Goal: Task Accomplishment & Management: Complete application form

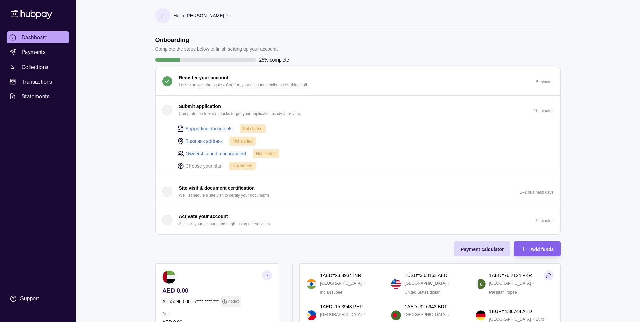
click at [28, 36] on span "Dashboard" at bounding box center [35, 37] width 27 height 8
click at [32, 56] on span "Payments" at bounding box center [34, 52] width 24 height 8
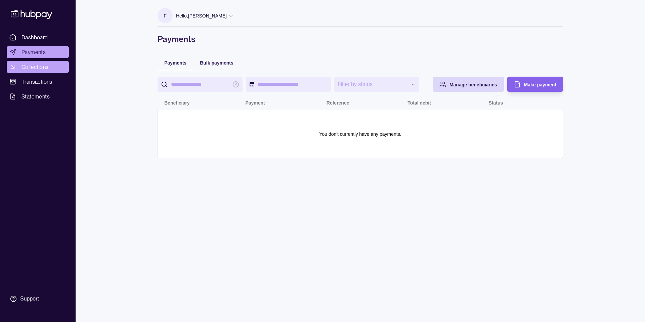
click at [31, 62] on link "Collections" at bounding box center [38, 67] width 62 height 12
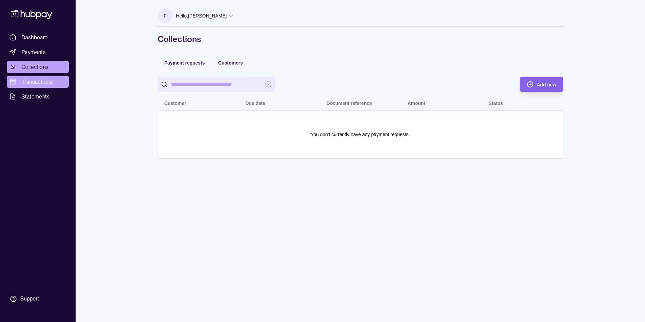
click at [29, 77] on link "Transactions" at bounding box center [38, 82] width 62 height 12
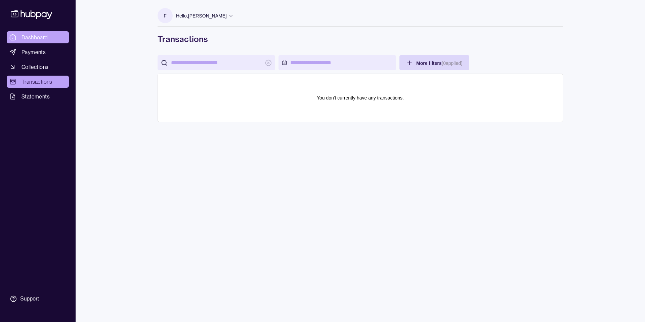
click at [17, 40] on link "Dashboard" at bounding box center [38, 37] width 62 height 12
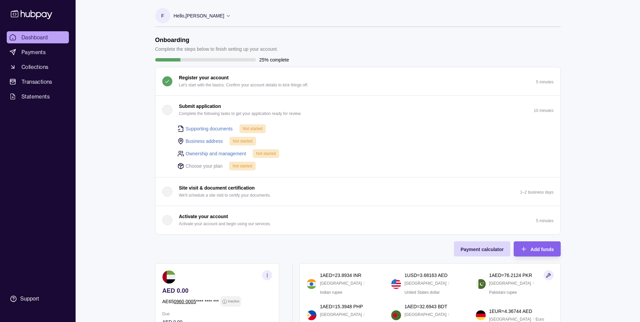
click at [166, 112] on div "button" at bounding box center [167, 110] width 10 height 10
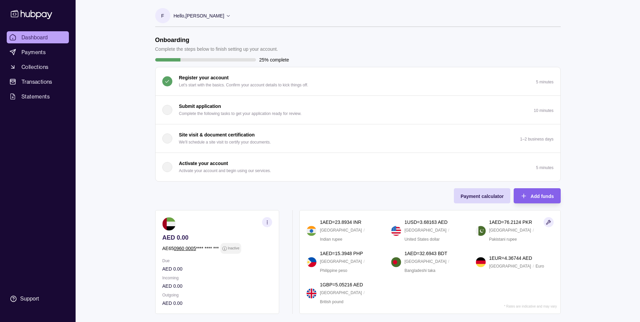
click at [166, 110] on div "button" at bounding box center [167, 110] width 10 height 10
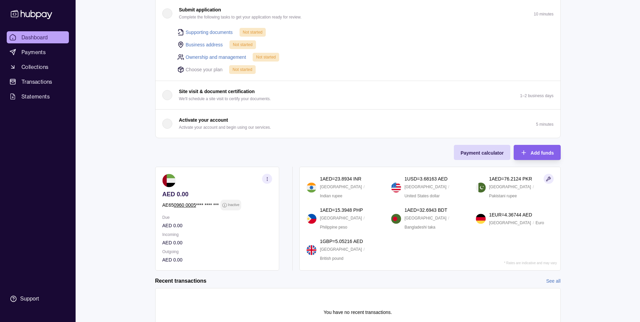
scroll to position [132, 0]
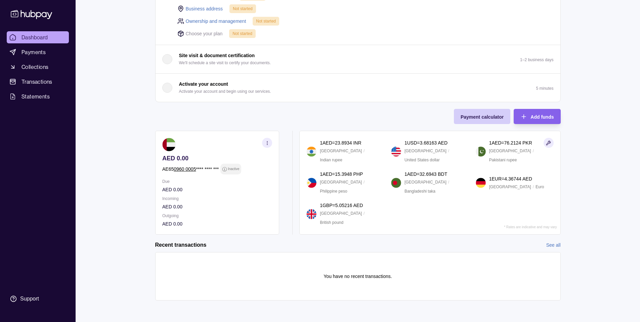
click at [495, 120] on div "Payment calculator" at bounding box center [482, 117] width 43 height 8
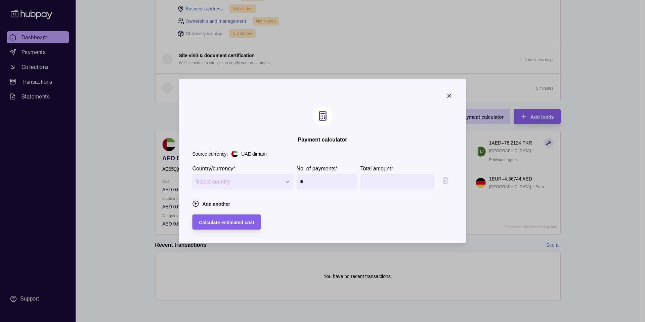
click at [453, 95] on icon "button" at bounding box center [449, 95] width 7 height 7
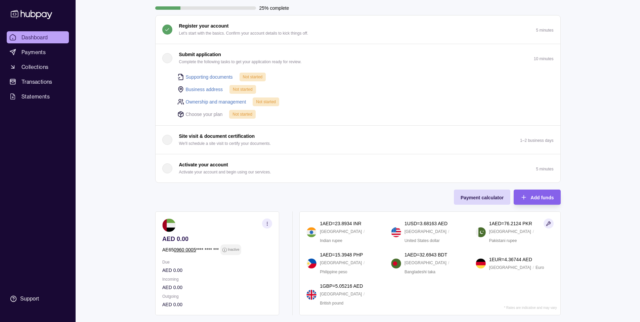
scroll to position [0, 0]
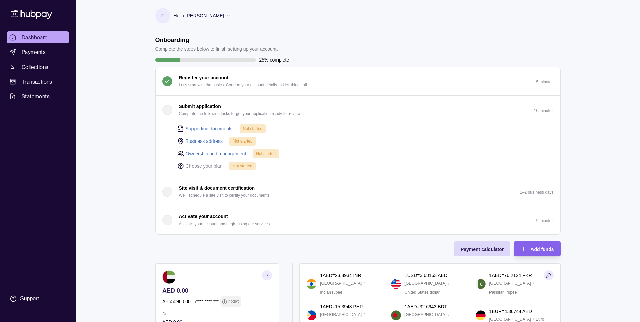
click at [205, 131] on link "Supporting documents" at bounding box center [209, 128] width 47 height 7
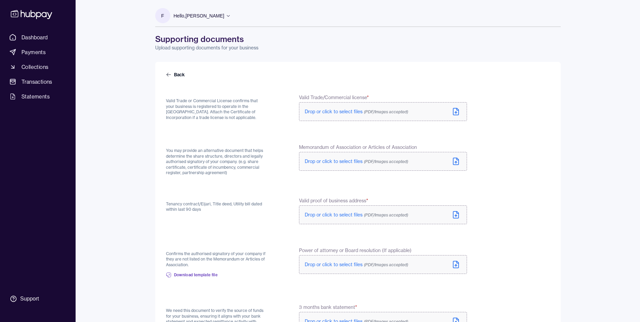
click at [375, 113] on span "(PDF/Images accepted)" at bounding box center [386, 111] width 44 height 5
click at [342, 161] on span "Drop or click to select files (PDF/Images accepted)" at bounding box center [356, 163] width 103 height 6
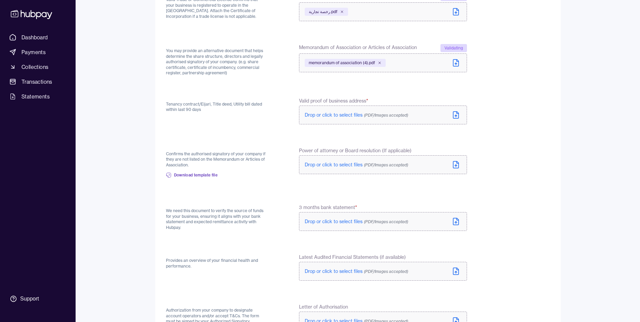
scroll to position [93, 0]
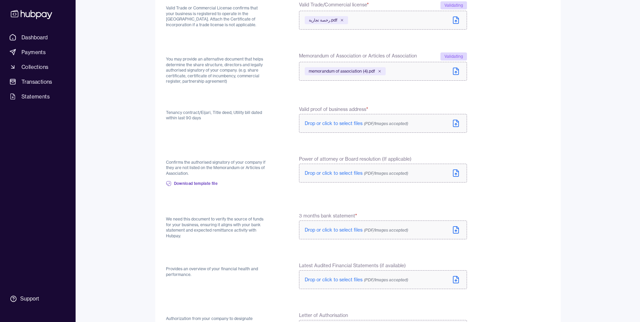
click at [346, 123] on span "Drop or click to select files (PDF/Images accepted)" at bounding box center [356, 123] width 103 height 6
click at [340, 128] on div "TC_0120241031006167_1.pdf" at bounding box center [340, 125] width 70 height 8
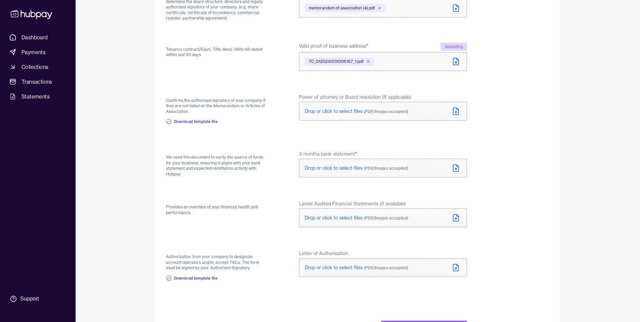
scroll to position [185, 0]
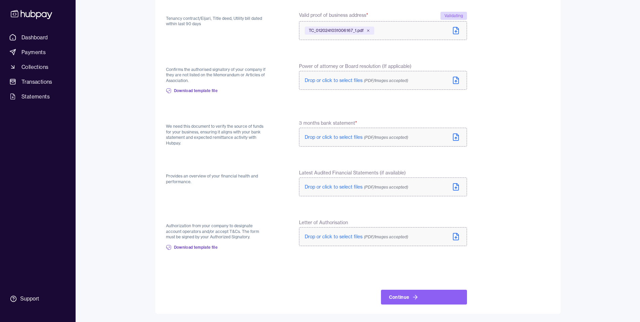
click at [332, 137] on span "Drop or click to select files (PDF/Images accepted)" at bounding box center [356, 137] width 103 height 6
click at [315, 135] on span "Drop or click to select files (PDF/Images accepted)" at bounding box center [356, 137] width 103 height 6
click at [313, 138] on span "Drop or click to select files (PDF/Images accepted)" at bounding box center [356, 137] width 103 height 6
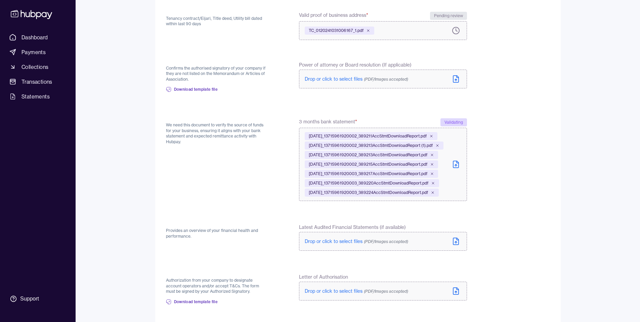
scroll to position [245, 0]
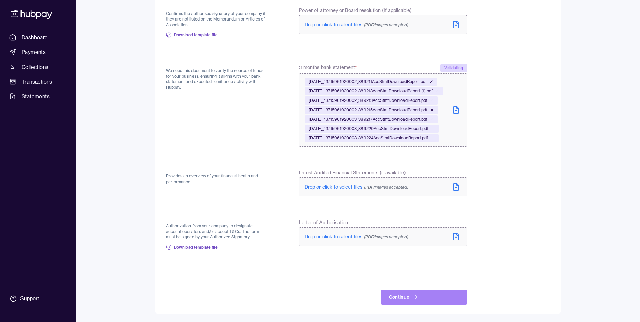
click at [412, 298] on icon at bounding box center [415, 297] width 7 height 7
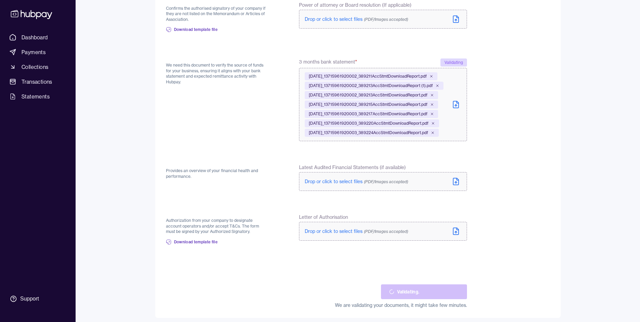
scroll to position [255, 0]
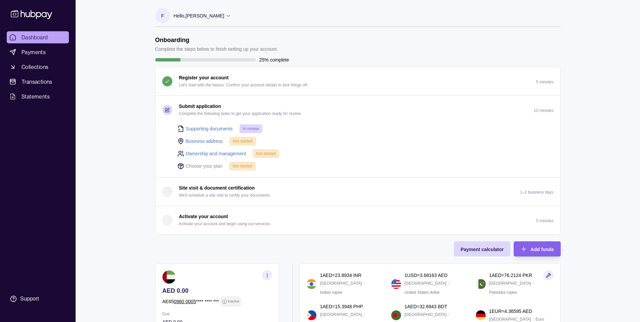
click at [210, 141] on link "Business address" at bounding box center [204, 140] width 37 height 7
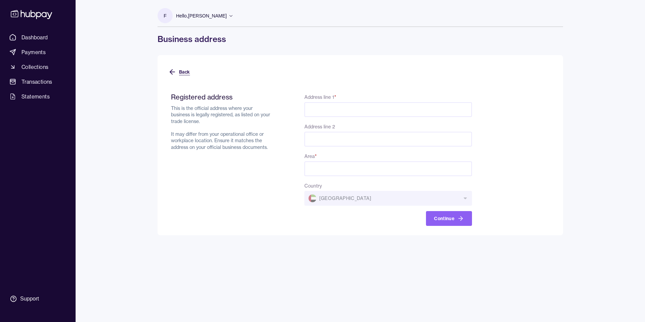
click at [173, 72] on icon at bounding box center [172, 72] width 5 height 0
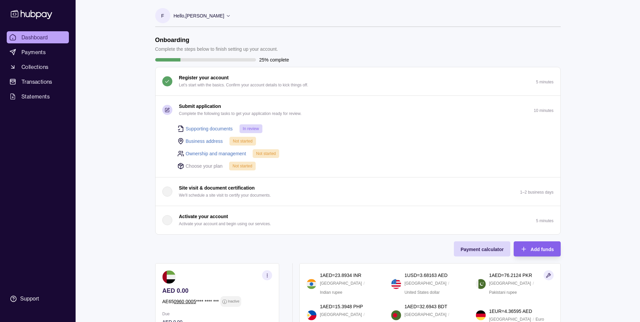
click at [214, 153] on link "Ownership and management" at bounding box center [216, 153] width 60 height 7
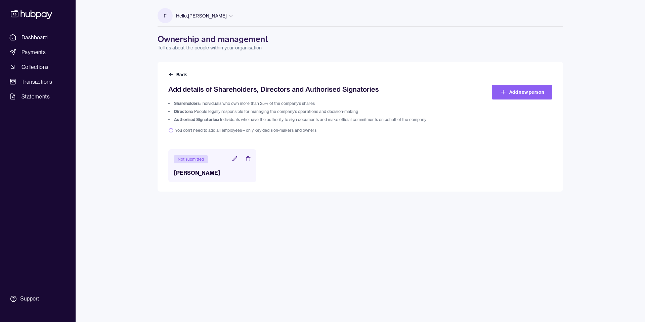
click at [194, 159] on div "Not submitted" at bounding box center [191, 159] width 34 height 8
click at [233, 158] on icon at bounding box center [234, 158] width 5 height 5
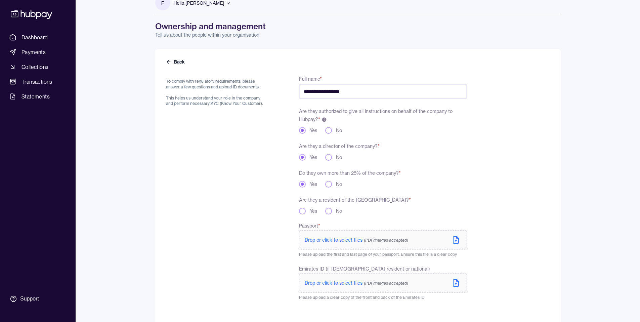
scroll to position [32, 0]
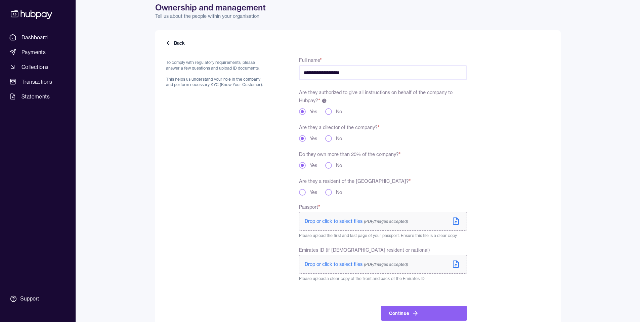
click at [331, 223] on span "Drop or click to select files (PDF/Images accepted)" at bounding box center [356, 221] width 103 height 6
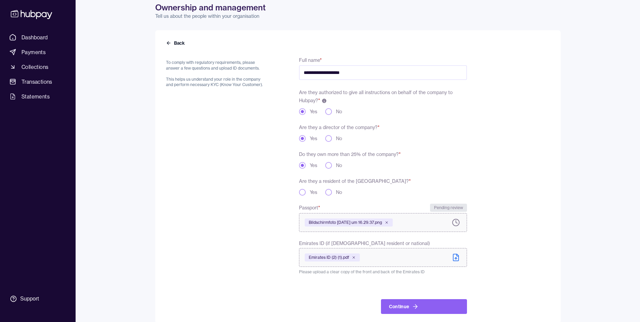
scroll to position [36, 0]
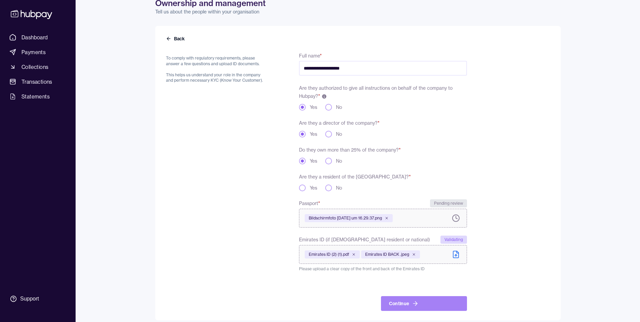
click at [397, 304] on button "Continue" at bounding box center [424, 303] width 86 height 15
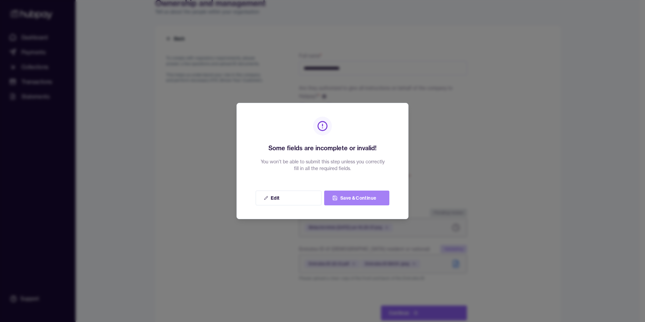
click at [331, 197] on button "Save & Continue" at bounding box center [356, 198] width 65 height 15
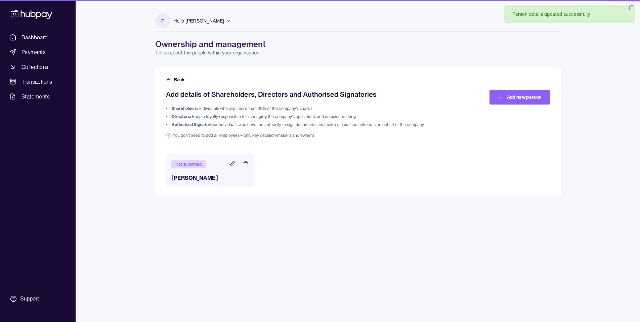
click at [301, 187] on div "Back Add details of Shareholders, Directors and Authorised Signatories Sharehol…" at bounding box center [358, 132] width 406 height 130
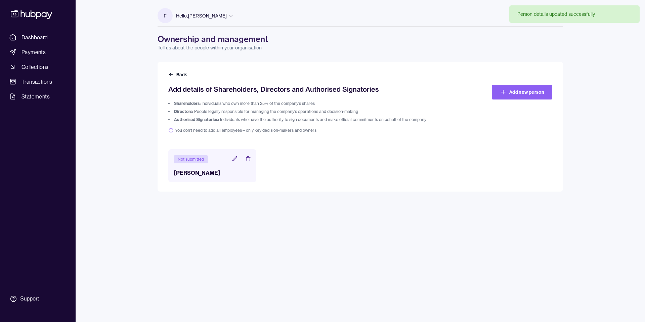
click at [233, 160] on icon at bounding box center [234, 158] width 5 height 5
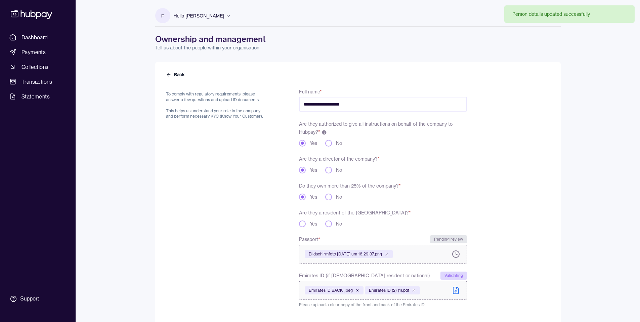
click at [301, 224] on button "Yes" at bounding box center [302, 223] width 7 height 7
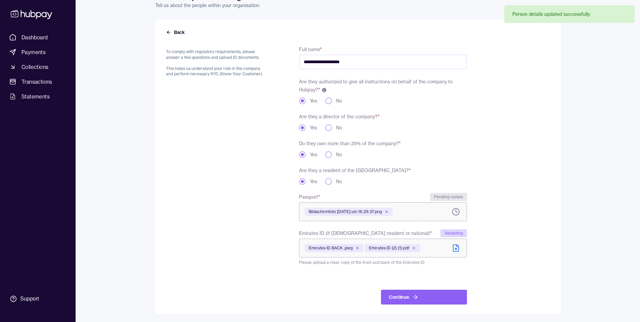
drag, startPoint x: 408, startPoint y: 290, endPoint x: 408, endPoint y: 299, distance: 9.8
click at [408, 292] on button "Continue" at bounding box center [424, 297] width 86 height 15
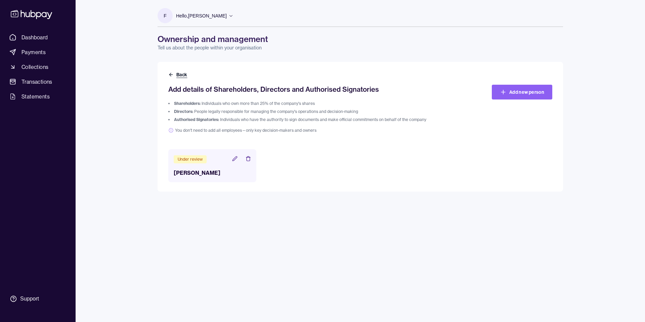
click at [175, 74] on button "Back" at bounding box center [178, 74] width 20 height 7
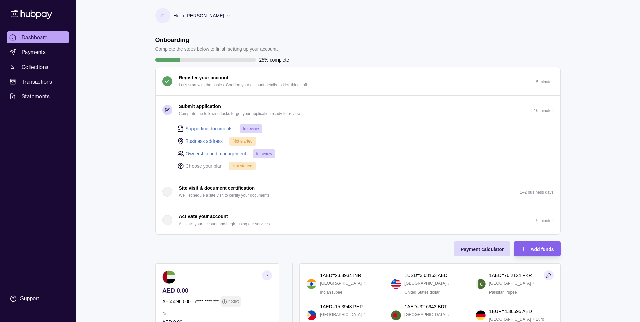
click at [197, 141] on link "Business address" at bounding box center [204, 140] width 37 height 7
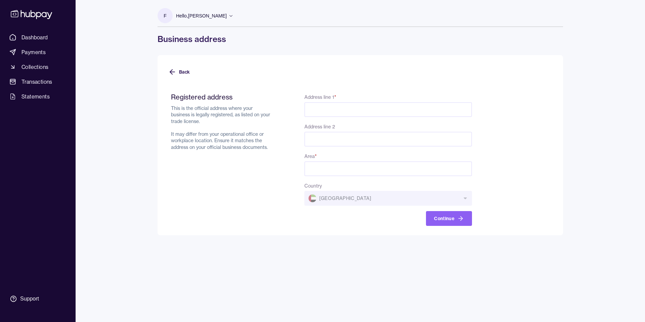
click at [350, 108] on input "Address line 1 *" at bounding box center [388, 109] width 168 height 15
paste input "**********"
drag, startPoint x: 348, startPoint y: 111, endPoint x: 480, endPoint y: 111, distance: 131.4
click at [480, 111] on form "**********" at bounding box center [360, 155] width 384 height 141
type input "**********"
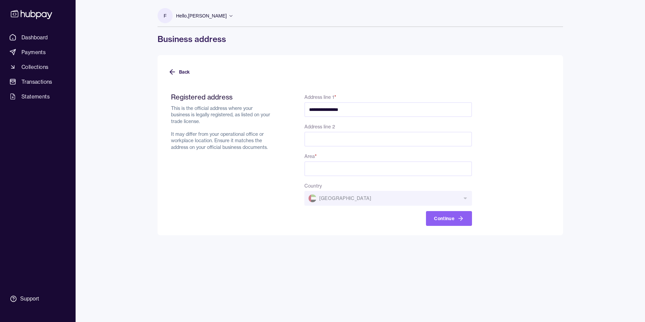
click at [406, 137] on input "Address line 2" at bounding box center [388, 139] width 168 height 15
paste input "**********"
click at [312, 141] on input "**********" at bounding box center [388, 139] width 168 height 15
drag, startPoint x: 413, startPoint y: 138, endPoint x: 367, endPoint y: 139, distance: 46.0
click at [367, 139] on input "**********" at bounding box center [388, 139] width 168 height 15
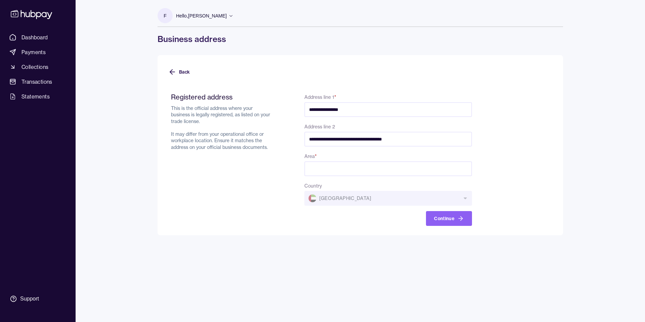
paste input "**********"
type input "**********"
click at [354, 168] on input "Area *" at bounding box center [388, 168] width 168 height 15
paste input "**********"
type input "**********"
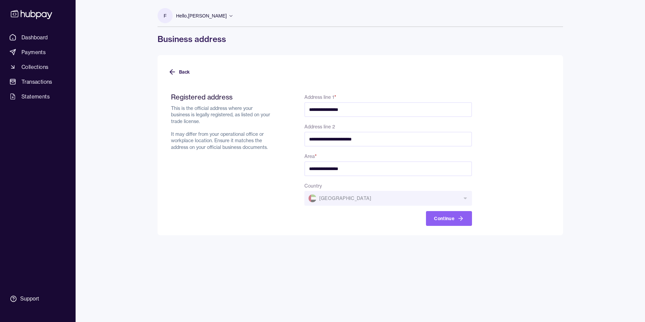
click at [415, 184] on div "Country [GEOGRAPHIC_DATA]" at bounding box center [388, 193] width 168 height 24
click at [455, 215] on button "Continue" at bounding box center [449, 218] width 46 height 15
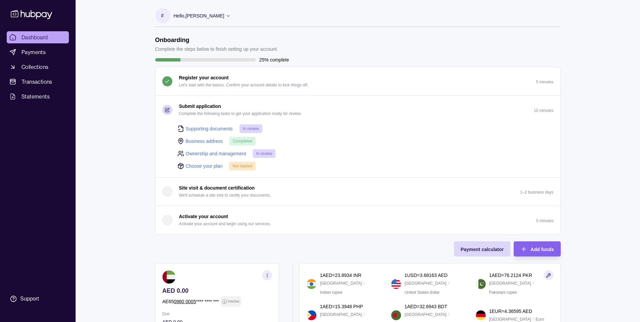
scroll to position [132, 0]
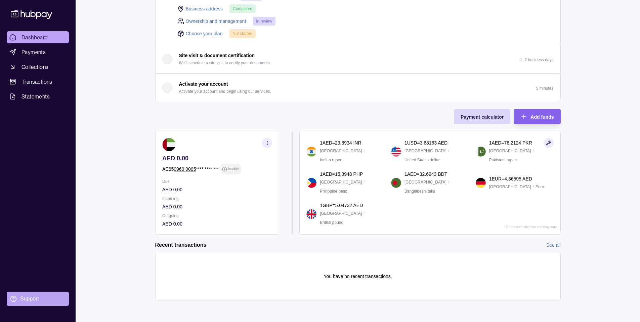
click at [13, 301] on circle at bounding box center [14, 299] width 6 height 6
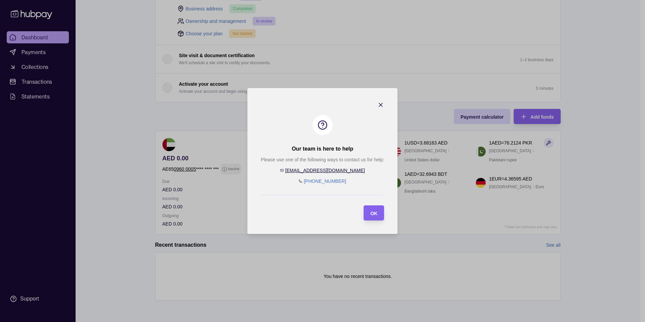
click at [380, 105] on icon "button" at bounding box center [380, 104] width 3 height 3
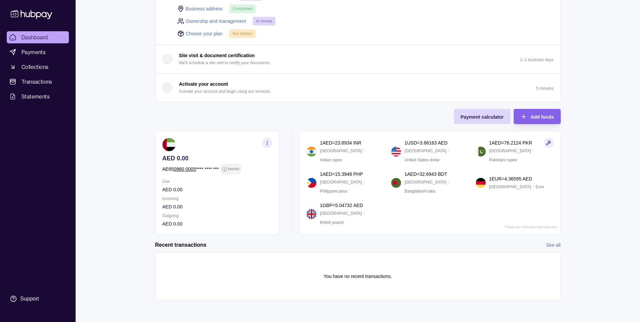
scroll to position [0, 0]
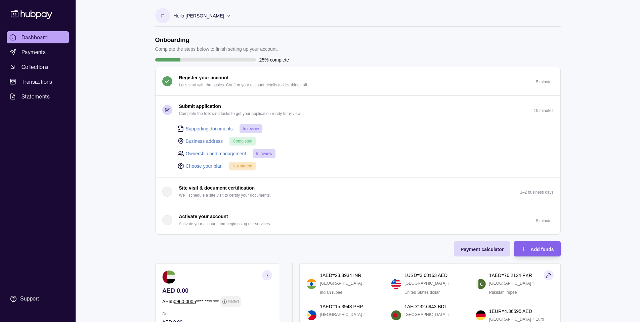
click at [232, 169] on div "Not started" at bounding box center [242, 166] width 27 height 9
click at [236, 166] on span "Not started" at bounding box center [243, 166] width 20 height 5
click at [203, 170] on div "Choose your plan Not started" at bounding box center [365, 165] width 376 height 9
click at [203, 166] on link "Choose your plan" at bounding box center [204, 165] width 37 height 7
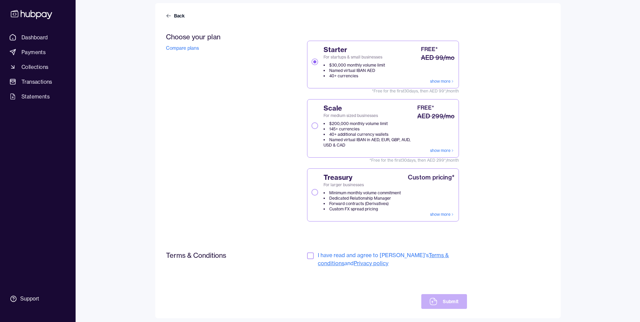
scroll to position [63, 0]
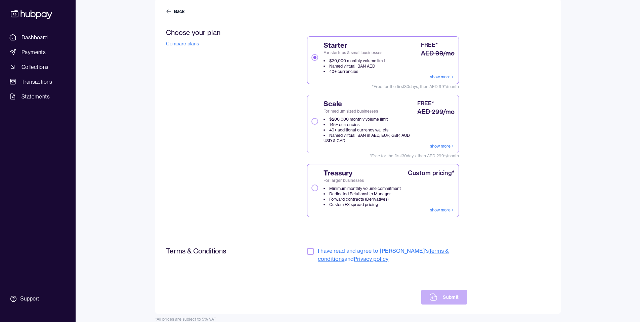
click at [316, 187] on button "Treasury For larger businesses Minimum monthly volume commitment Dedicated Rela…" at bounding box center [314, 187] width 7 height 7
click at [435, 210] on link "show more" at bounding box center [442, 209] width 25 height 5
click at [310, 252] on button "button" at bounding box center [310, 251] width 7 height 7
click at [441, 293] on button "Submit" at bounding box center [443, 297] width 45 height 15
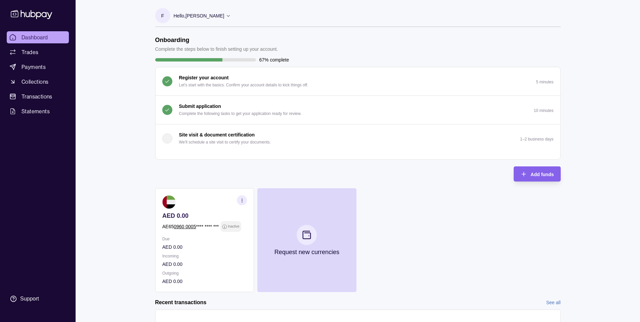
click at [29, 16] on icon at bounding box center [31, 14] width 41 height 9
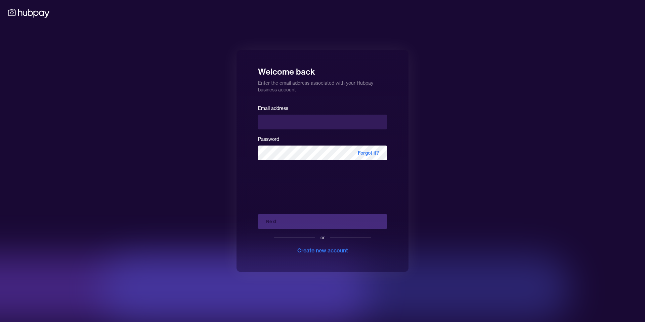
click at [306, 130] on div "Email address Password Forgot it?" at bounding box center [322, 135] width 129 height 62
click at [309, 119] on input "email" at bounding box center [322, 122] width 129 height 15
click at [295, 126] on input "email" at bounding box center [322, 122] width 129 height 15
type input "**********"
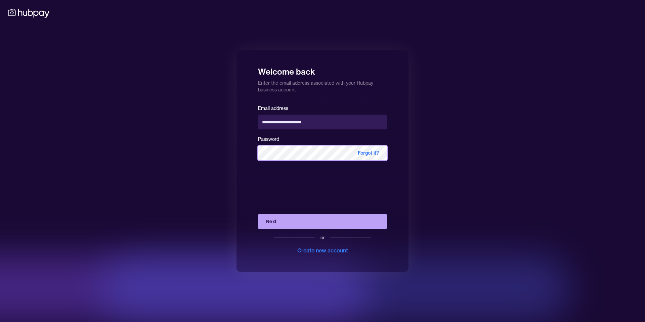
click at [258, 214] on button "Next" at bounding box center [322, 221] width 129 height 15
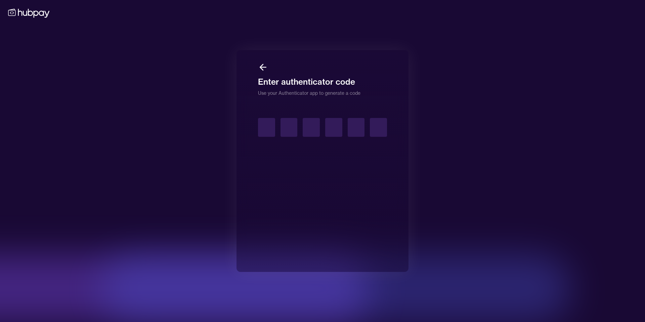
click at [267, 127] on input "text" at bounding box center [266, 127] width 17 height 19
click at [271, 122] on input "text" at bounding box center [266, 127] width 17 height 19
type input "*"
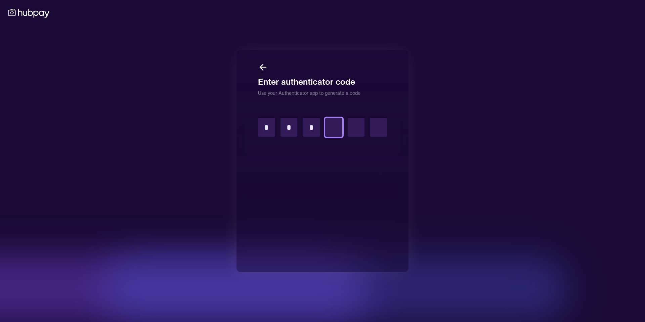
type input "*"
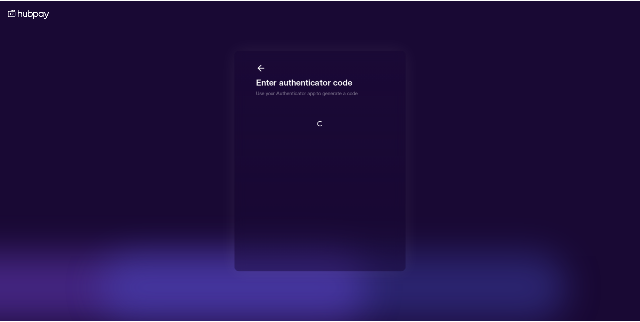
scroll to position [1, 0]
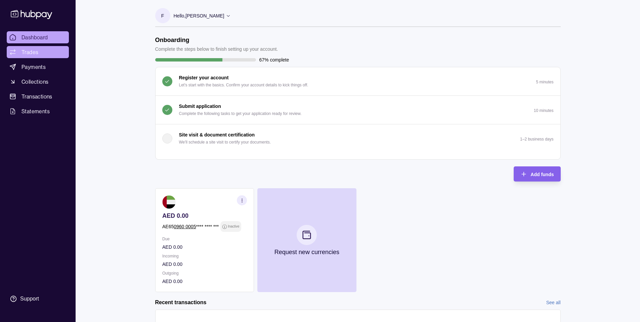
click at [37, 53] on span "Trades" at bounding box center [30, 52] width 17 height 8
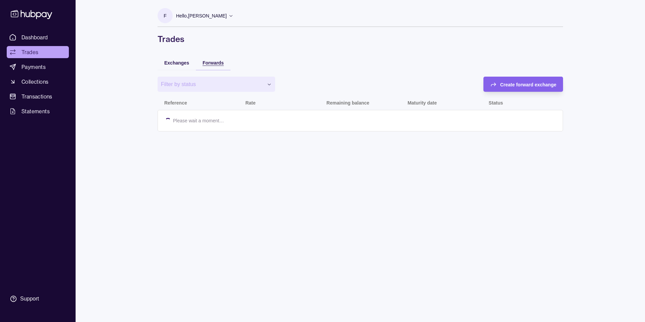
click at [212, 63] on span "Forwards" at bounding box center [213, 62] width 21 height 5
click at [531, 85] on span "Create forward exchange" at bounding box center [528, 84] width 56 height 5
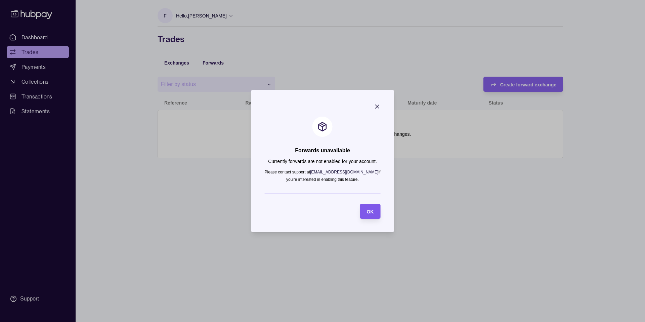
click at [367, 212] on span "OK" at bounding box center [370, 211] width 7 height 5
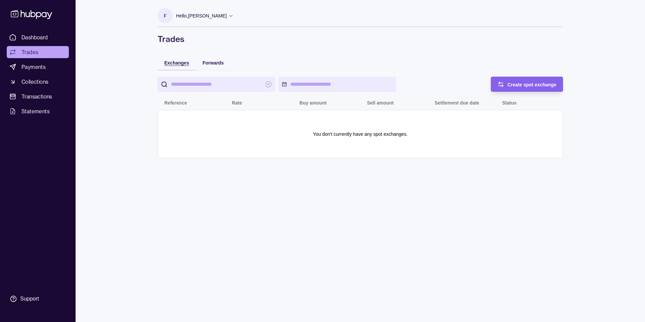
click at [180, 65] on span "Exchanges" at bounding box center [176, 62] width 25 height 5
click at [200, 62] on div "Forwards" at bounding box center [208, 62] width 31 height 8
